Goal: Information Seeking & Learning: Find specific page/section

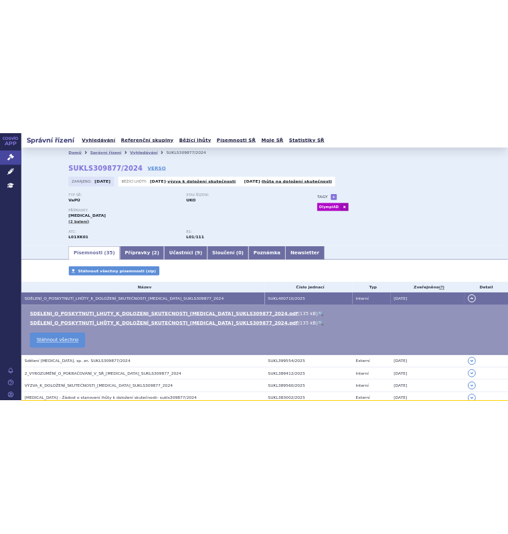
scroll to position [67, 0]
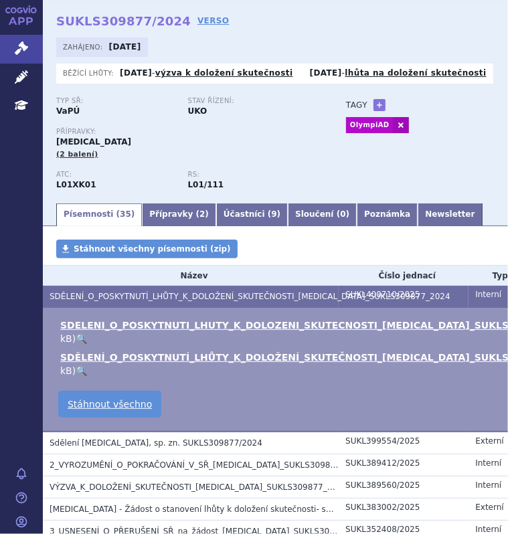
click at [190, 301] on span "SDĚLENÍ_O_POSKYTNUTÍ_LHŮTY_K_DOLOŽENÍ_SKUTEČNOSTI_LYNPARZA_SUKLS309877_2024" at bounding box center [250, 296] width 401 height 9
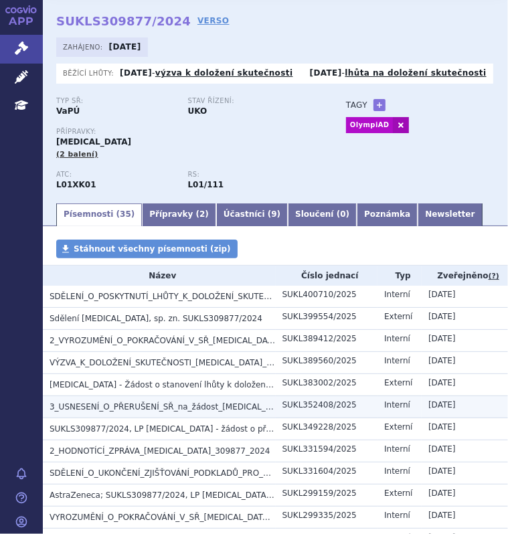
click at [220, 412] on span "3_USNESENÍ_O_PŘERUŠENÍ_SŘ_na_žádost_LYNPARZA_SUKLS309877_2024" at bounding box center [212, 406] width 325 height 9
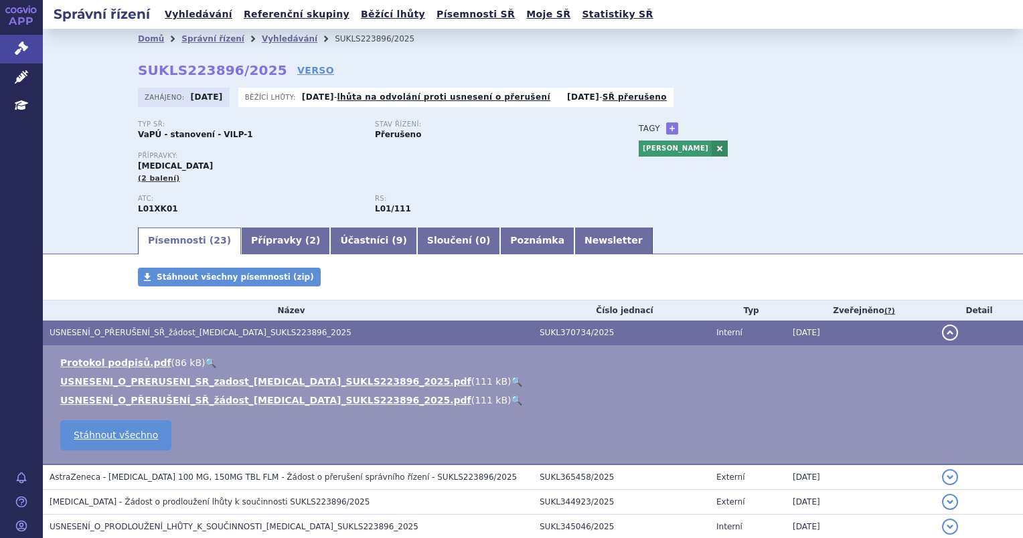
click at [945, 339] on button "detail" at bounding box center [950, 333] width 16 height 16
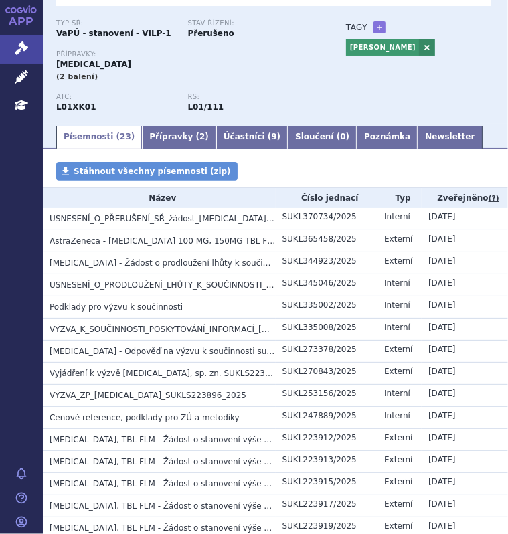
scroll to position [146, 0]
